Goal: Information Seeking & Learning: Learn about a topic

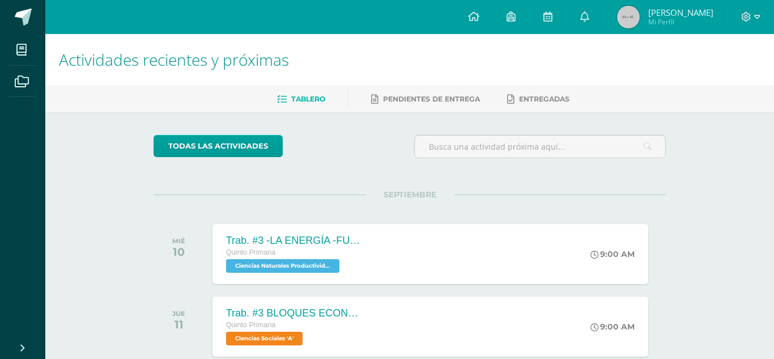
scroll to position [152, 0]
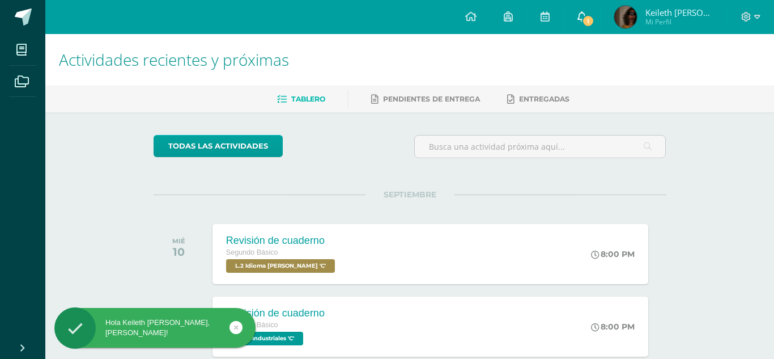
click at [593, 23] on span "1" at bounding box center [588, 21] width 12 height 12
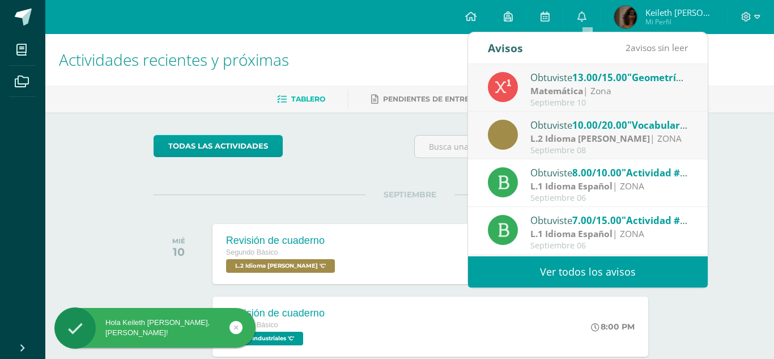
click at [634, 100] on div "Septiembre 10" at bounding box center [609, 103] width 158 height 10
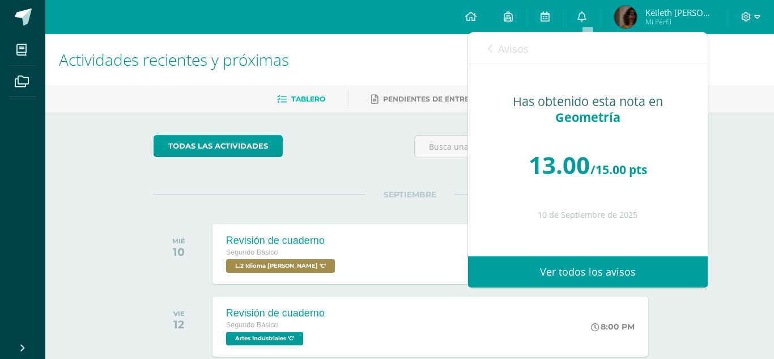
click at [495, 50] on link "Avisos" at bounding box center [508, 48] width 41 height 32
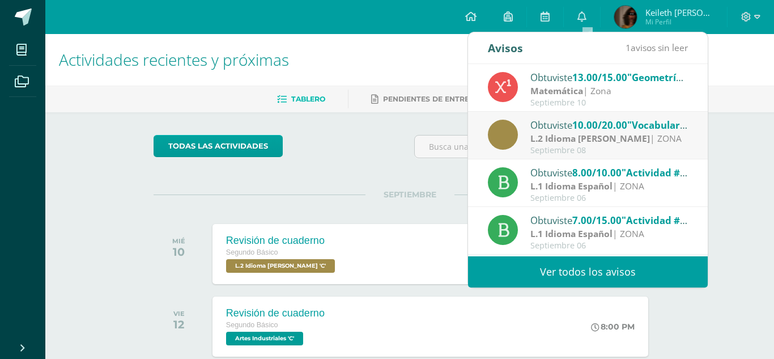
click at [397, 155] on div "todas las Actividades" at bounding box center [410, 151] width 522 height 32
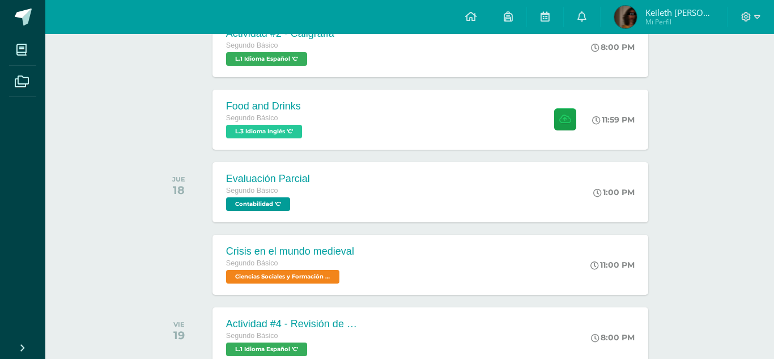
scroll to position [431, 0]
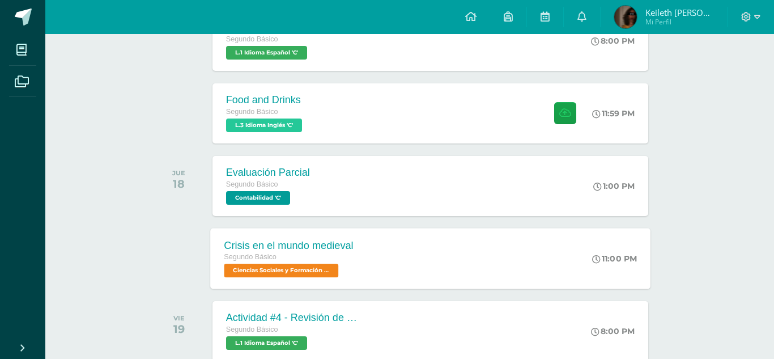
click at [423, 251] on div "Crisis en el mundo medieval Segundo Básico Ciencias Sociales y Formación Ciudad…" at bounding box center [430, 258] width 440 height 61
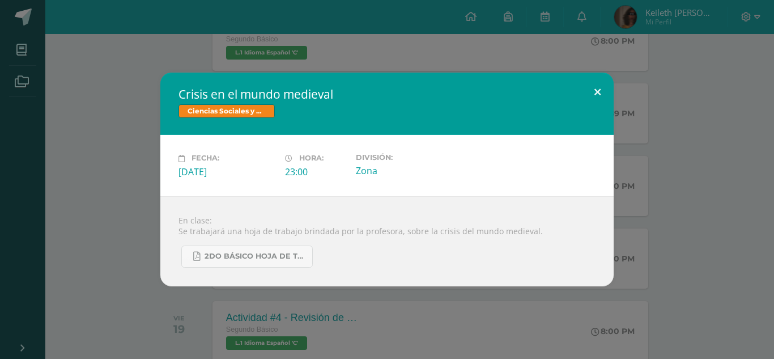
click at [597, 93] on button at bounding box center [597, 92] width 32 height 39
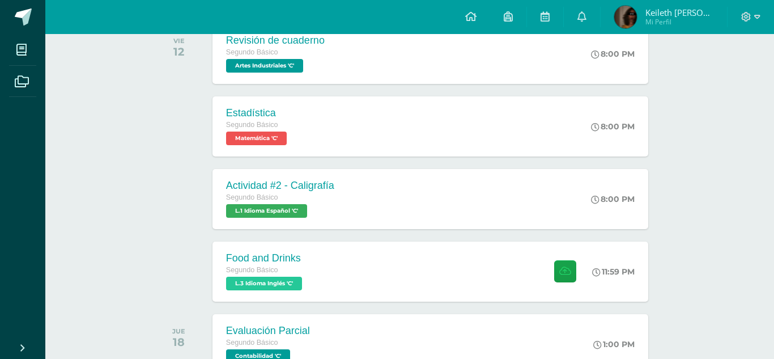
scroll to position [298, 0]
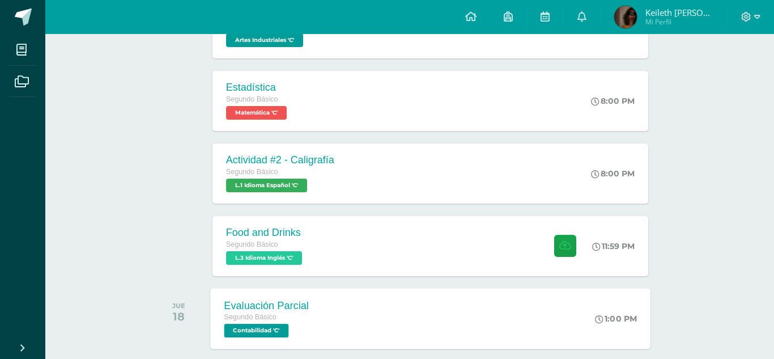
click at [277, 302] on div "Evaluación Parcial" at bounding box center [266, 305] width 85 height 12
